Goal: Information Seeking & Learning: Get advice/opinions

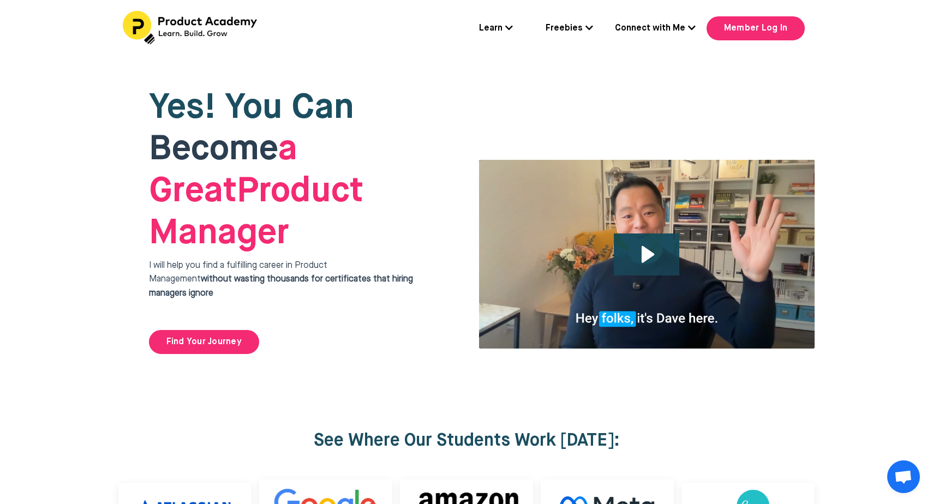
click at [503, 29] on link "Learn" at bounding box center [496, 29] width 34 height 14
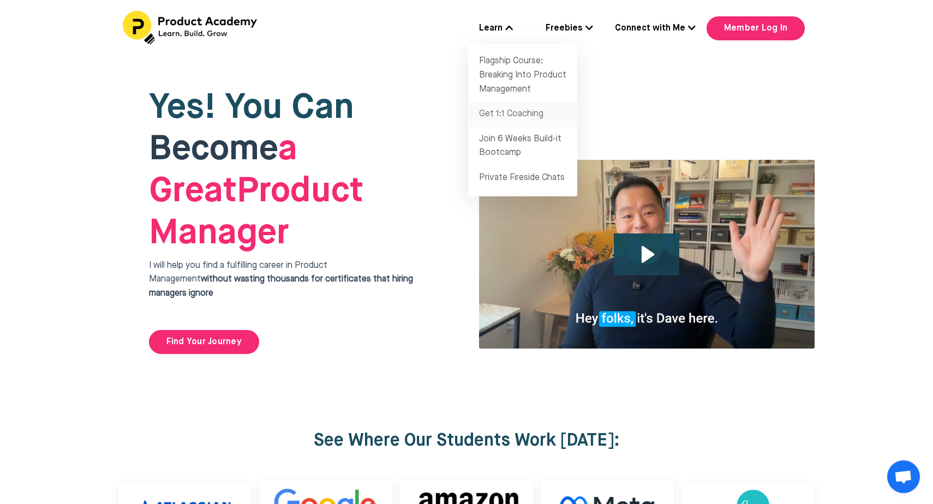
click at [505, 116] on link "Get 1:1 Coaching" at bounding box center [522, 114] width 109 height 25
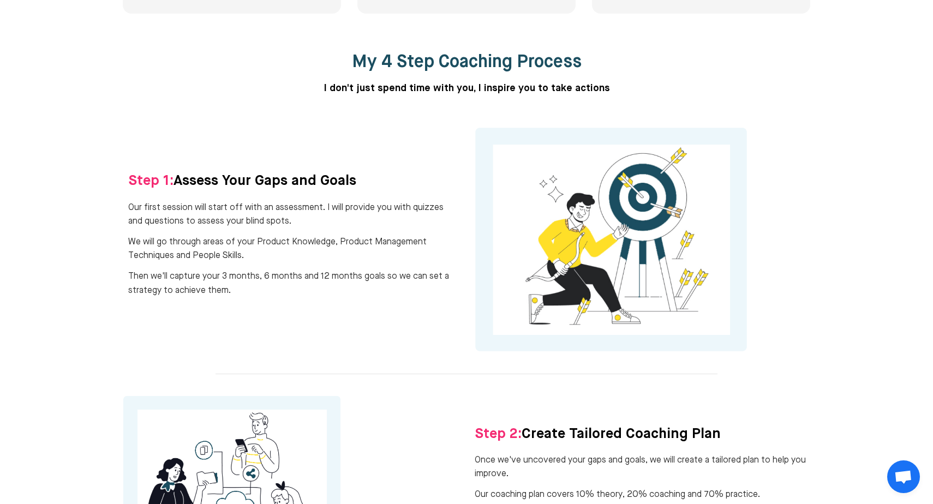
scroll to position [646, 0]
